Goal: Task Accomplishment & Management: Use online tool/utility

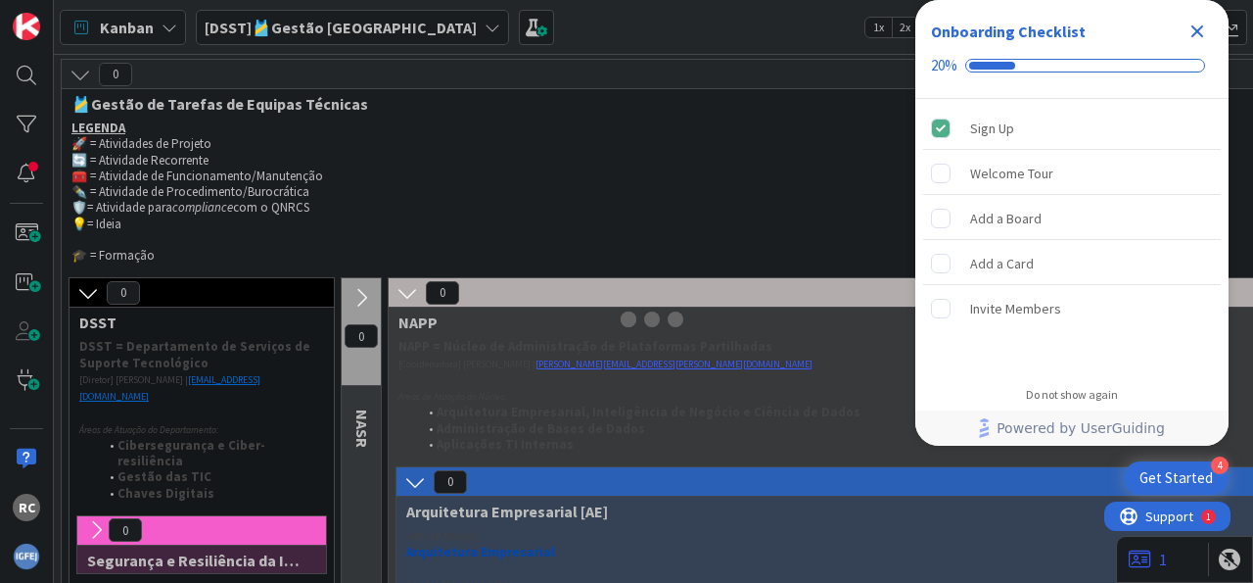
click at [1201, 38] on icon "Close Checklist" at bounding box center [1197, 31] width 23 height 23
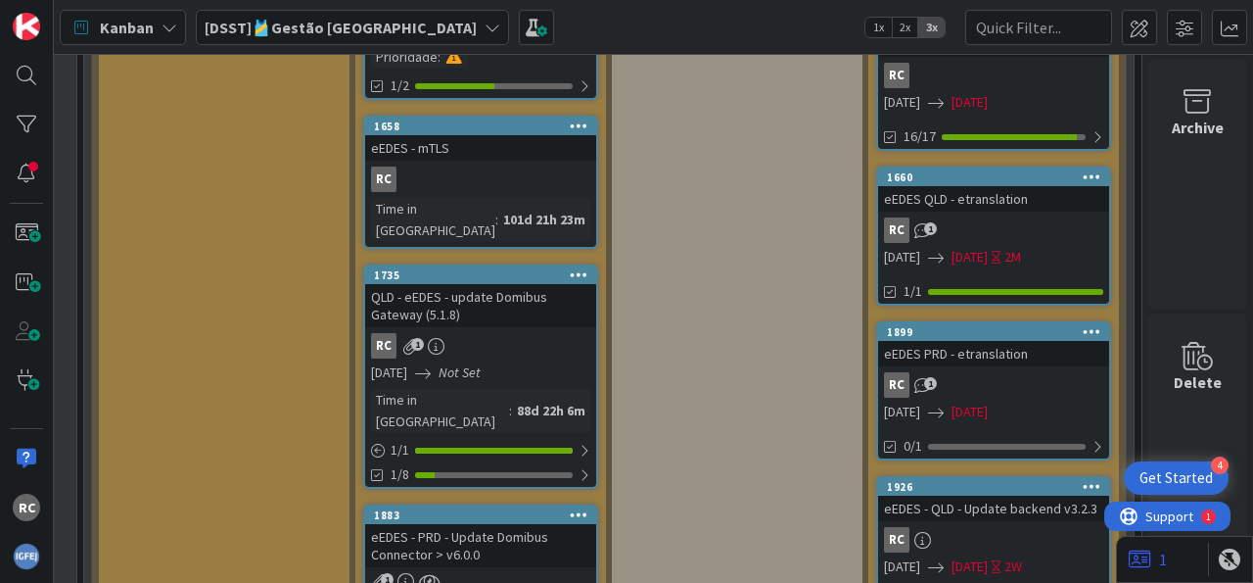
scroll to position [4128, 329]
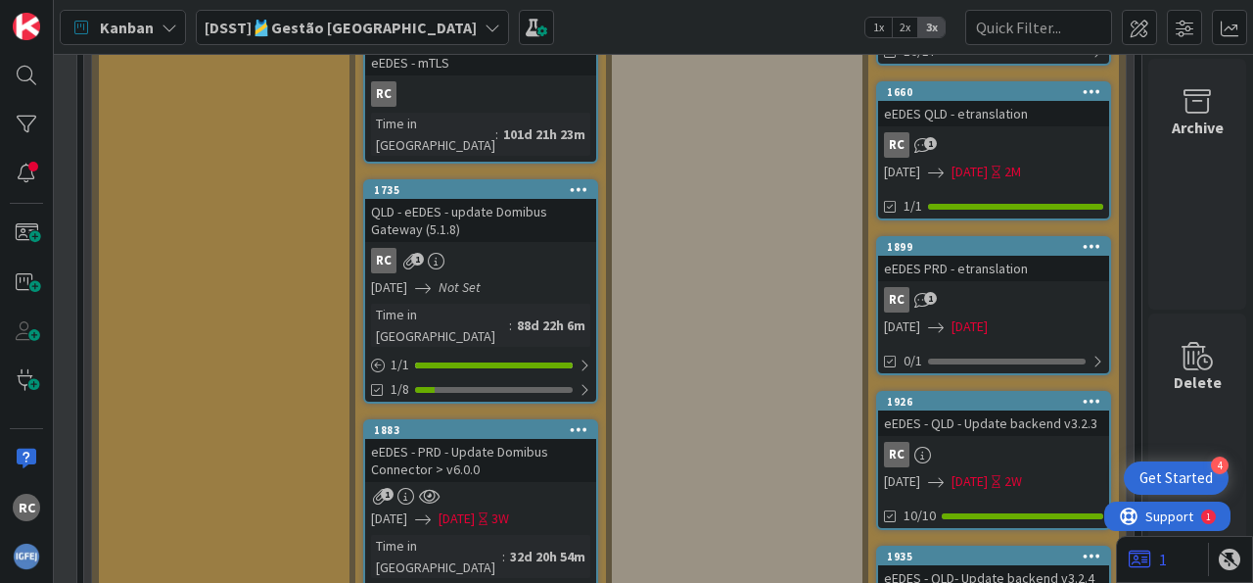
click at [509, 439] on div "eEDES - PRD - Update Domibus Connector > v6.0.0" at bounding box center [480, 460] width 231 height 43
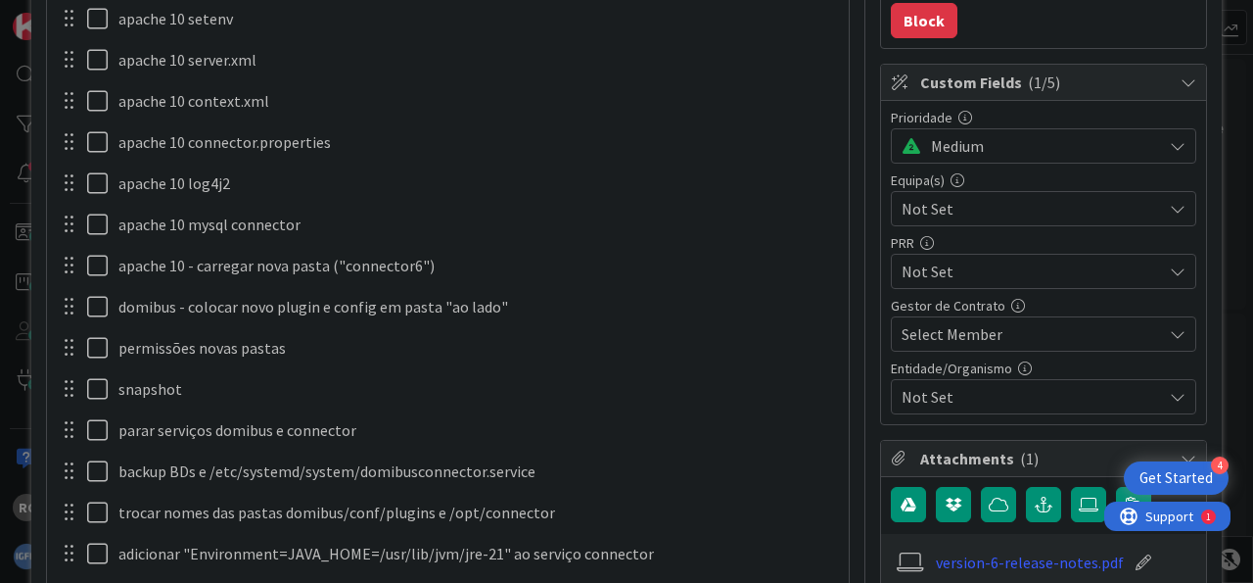
scroll to position [607, 0]
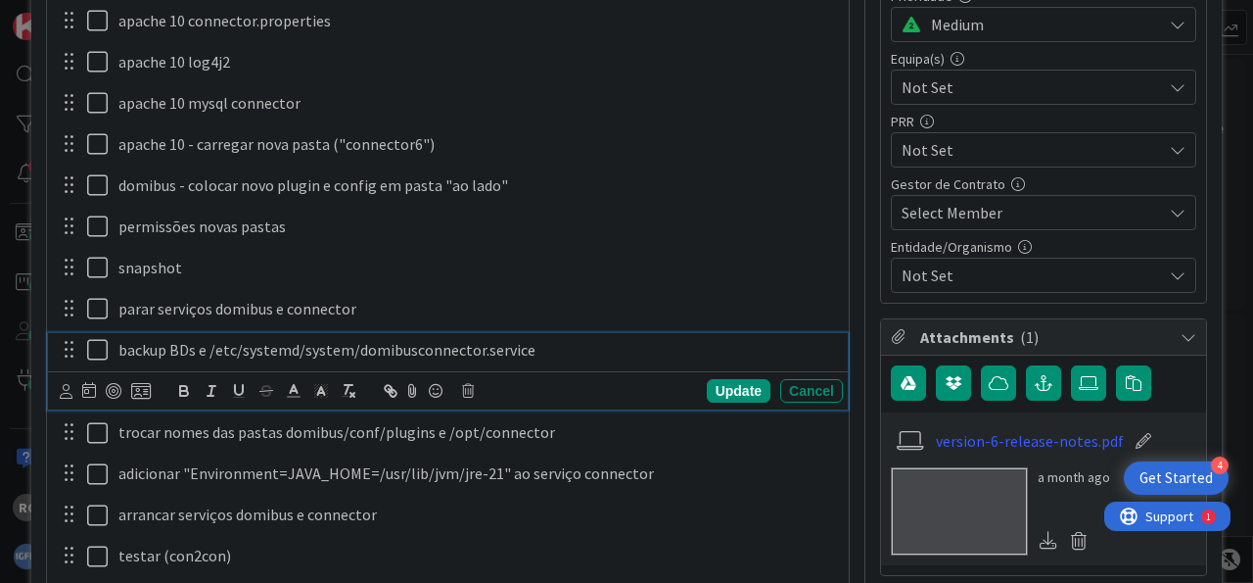
type textarea "x"
click at [144, 348] on p "backup BDs e /etc/systemd/system/domibusconnector.service" at bounding box center [476, 350] width 717 height 23
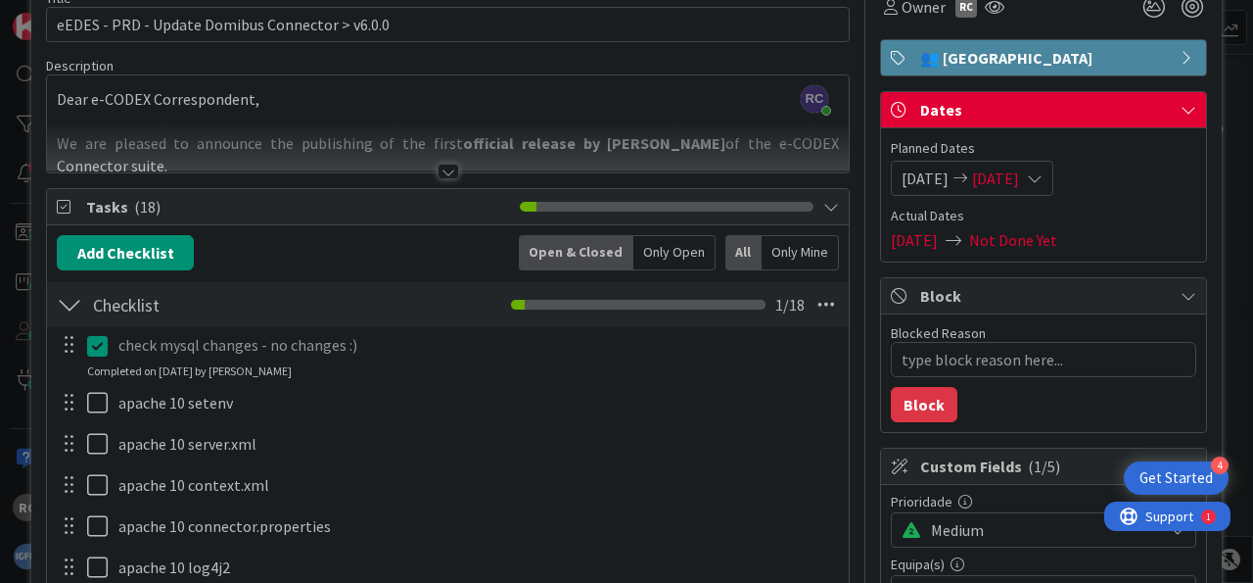
scroll to position [0, 0]
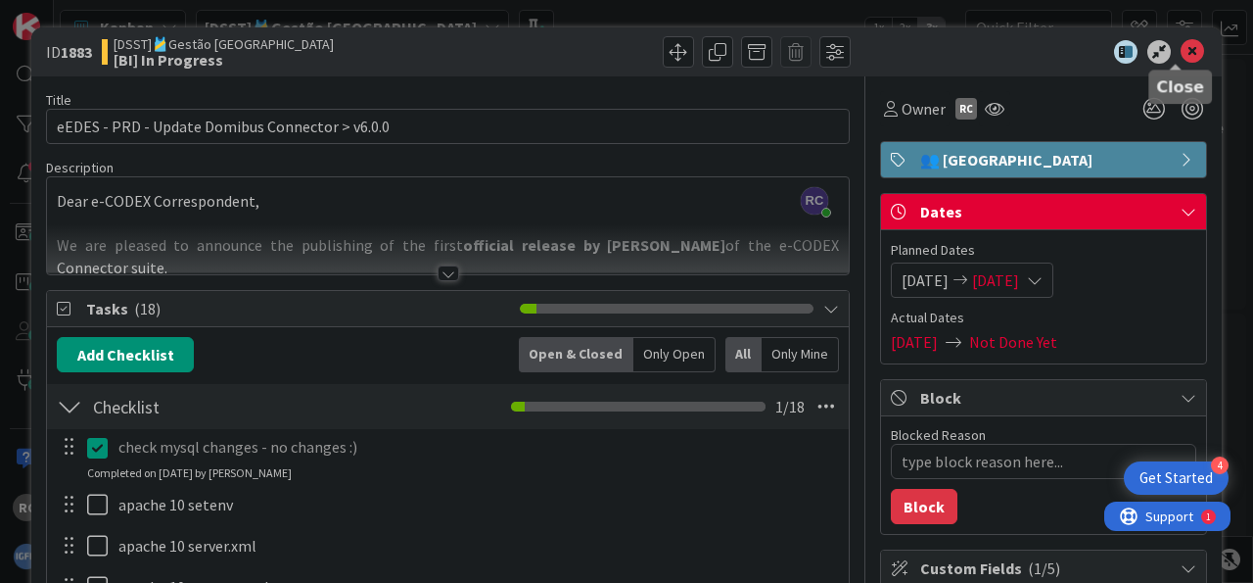
click at [1181, 55] on icon at bounding box center [1192, 51] width 23 height 23
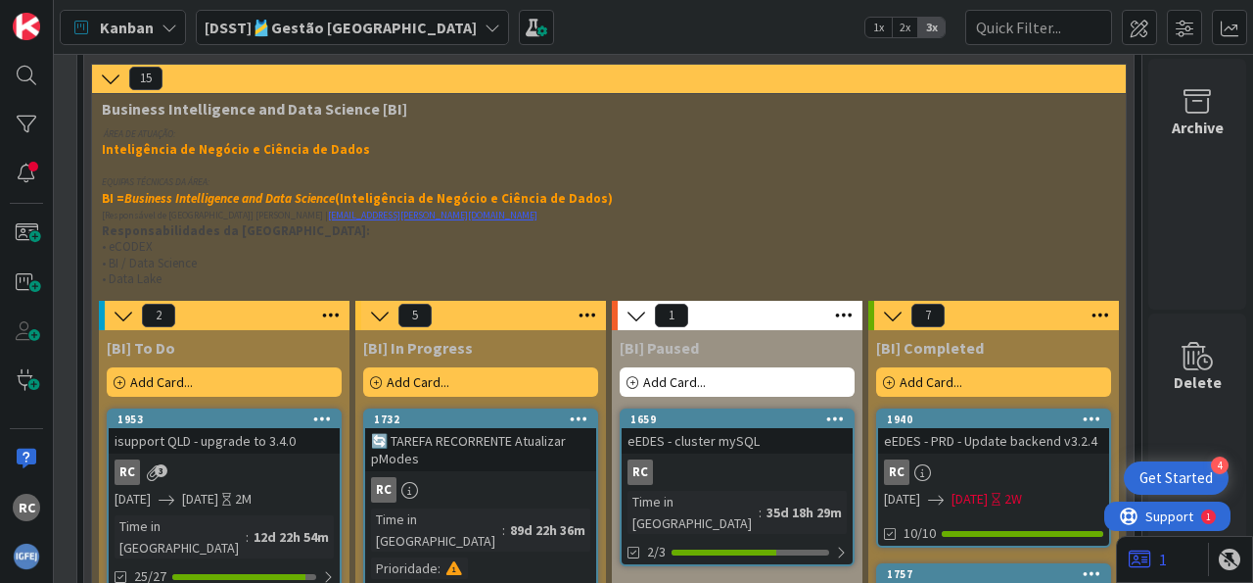
scroll to position [3278, 329]
